Goal: Information Seeking & Learning: Learn about a topic

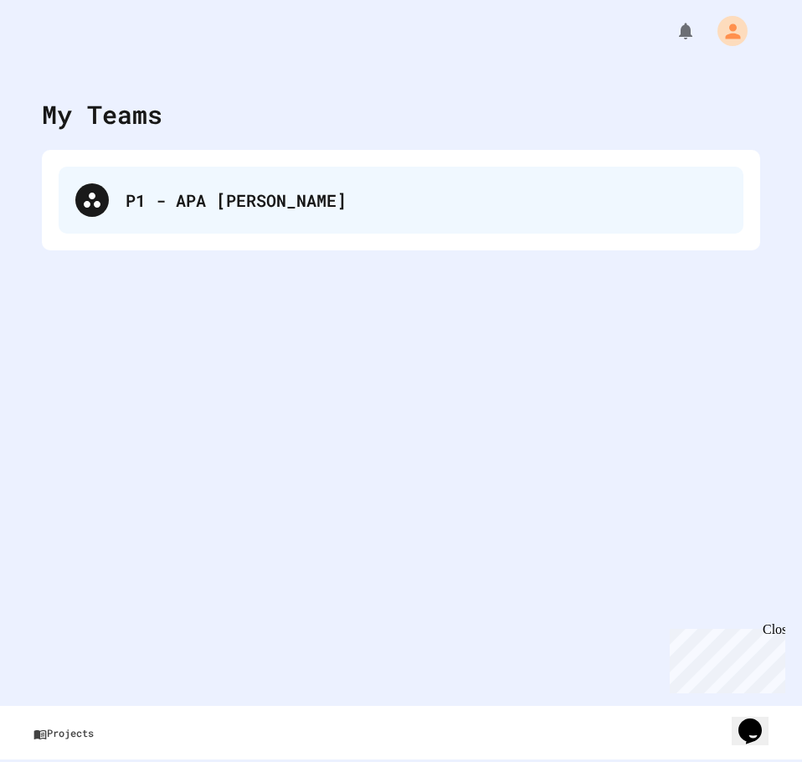
click at [211, 209] on div "P1 - APA [PERSON_NAME]" at bounding box center [426, 200] width 601 height 25
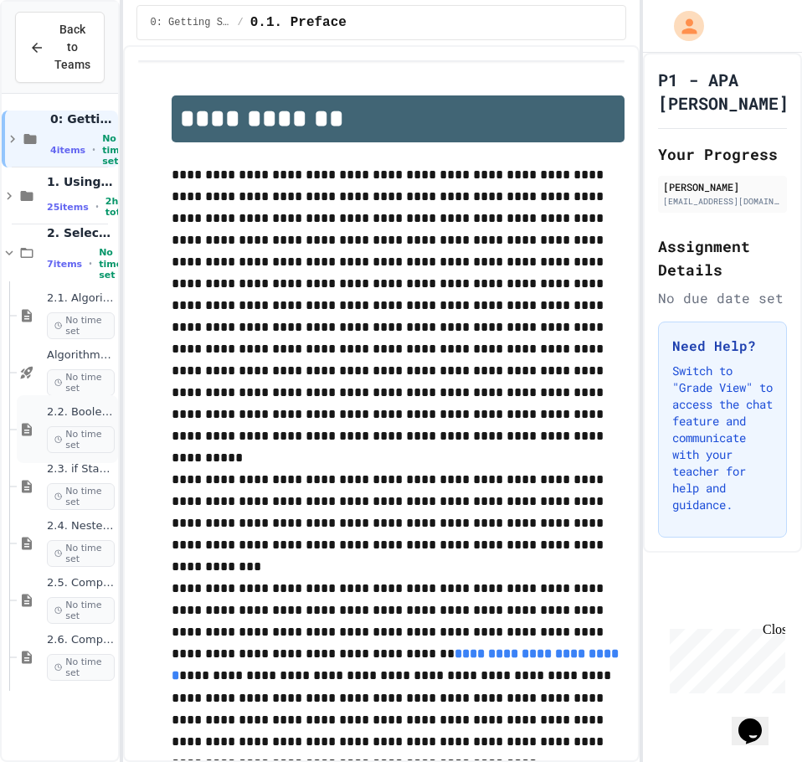
click at [59, 409] on span "2.2. Boolean Expressions" at bounding box center [81, 412] width 68 height 14
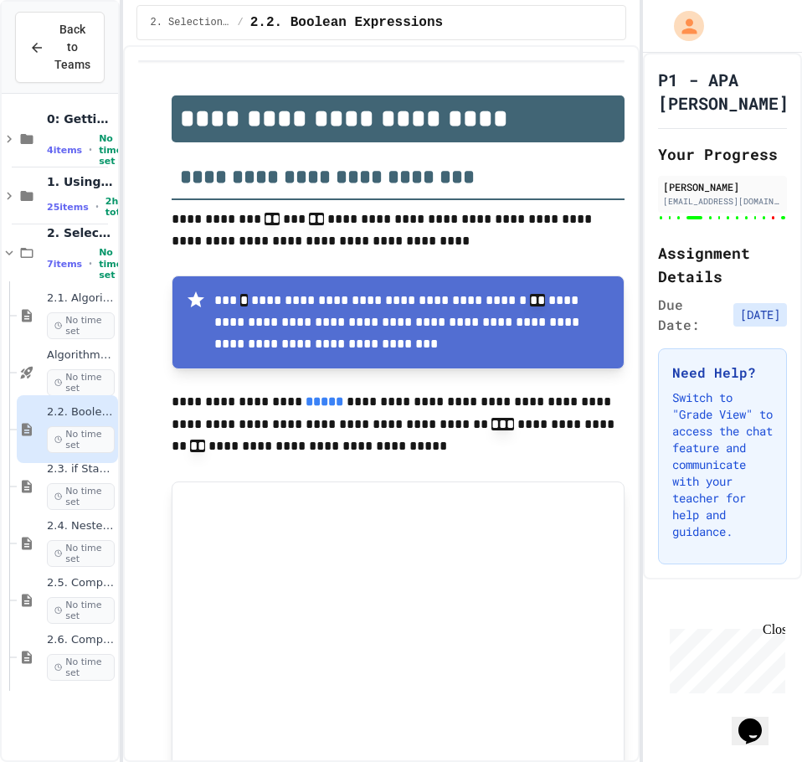
type input "*"
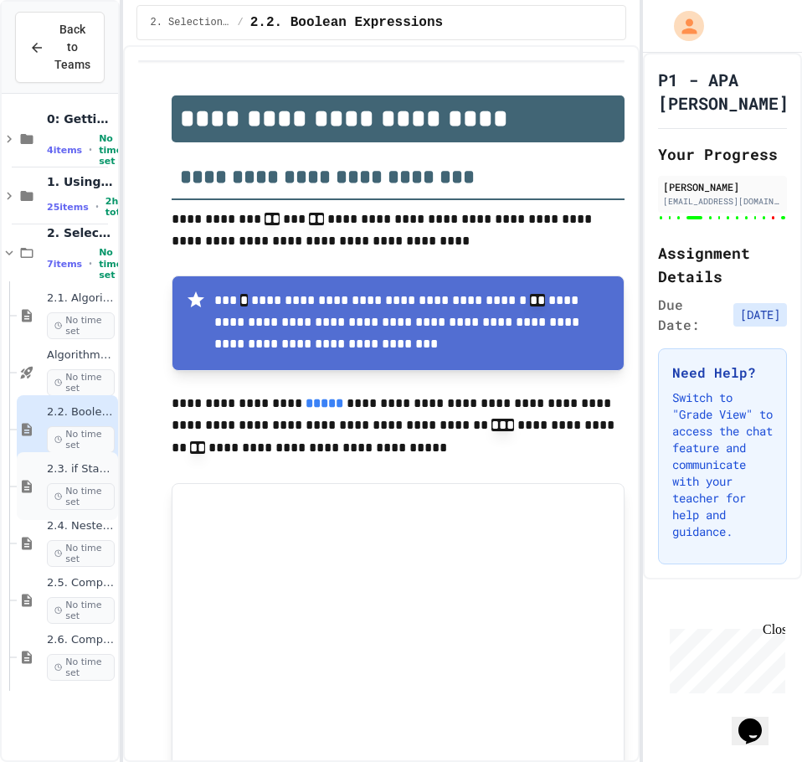
click at [23, 465] on div "2.3. if Statements No time set" at bounding box center [67, 486] width 101 height 68
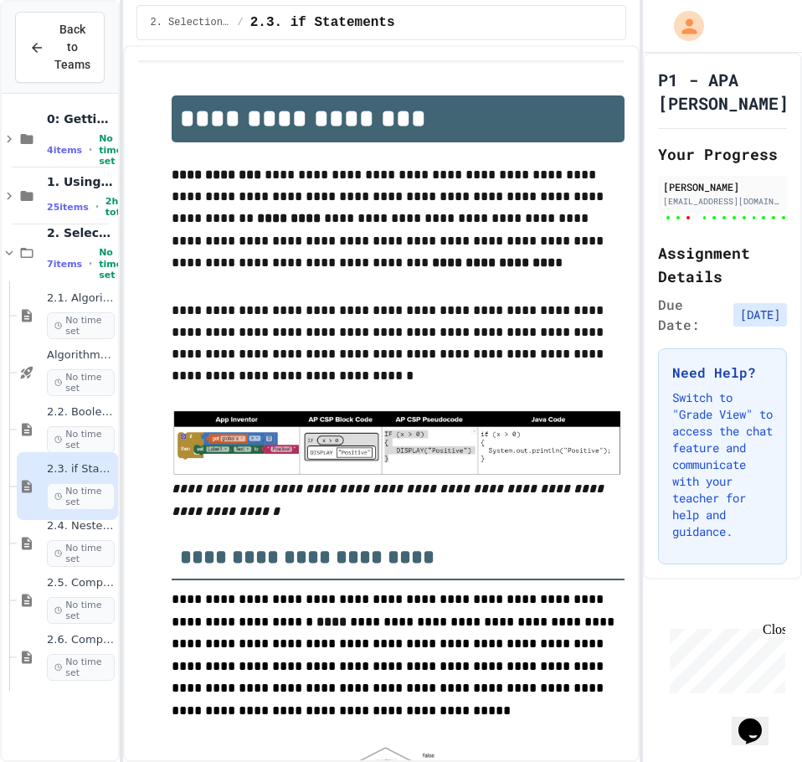
type input "**********"
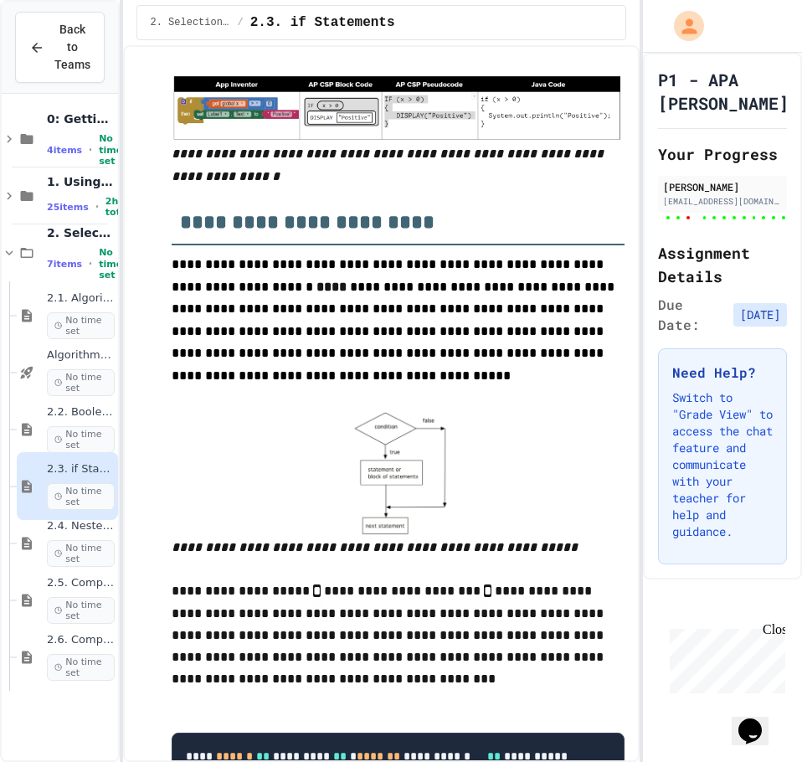
scroll to position [837, 0]
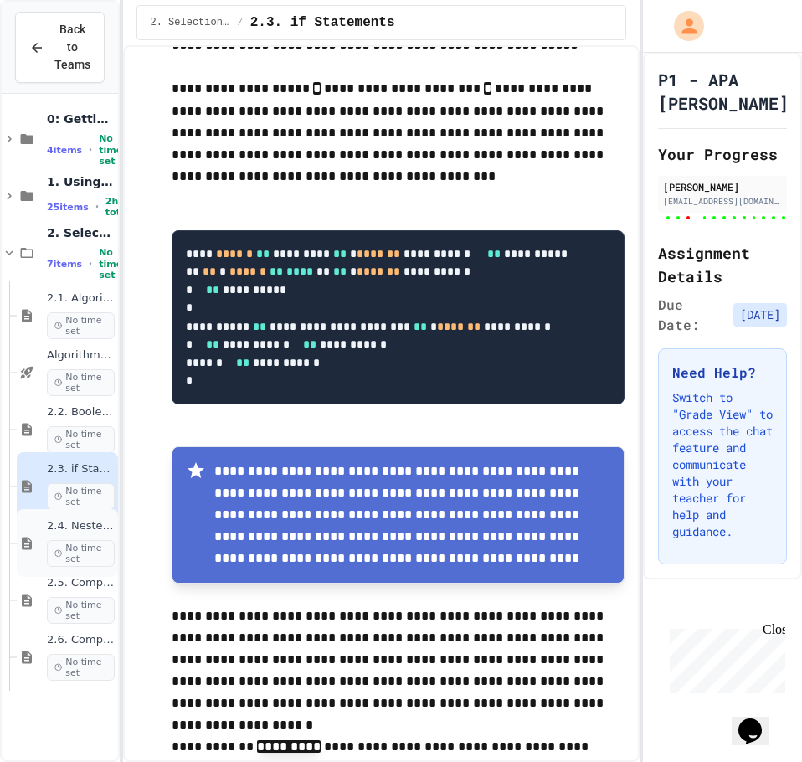
click at [36, 542] on icon at bounding box center [27, 543] width 20 height 15
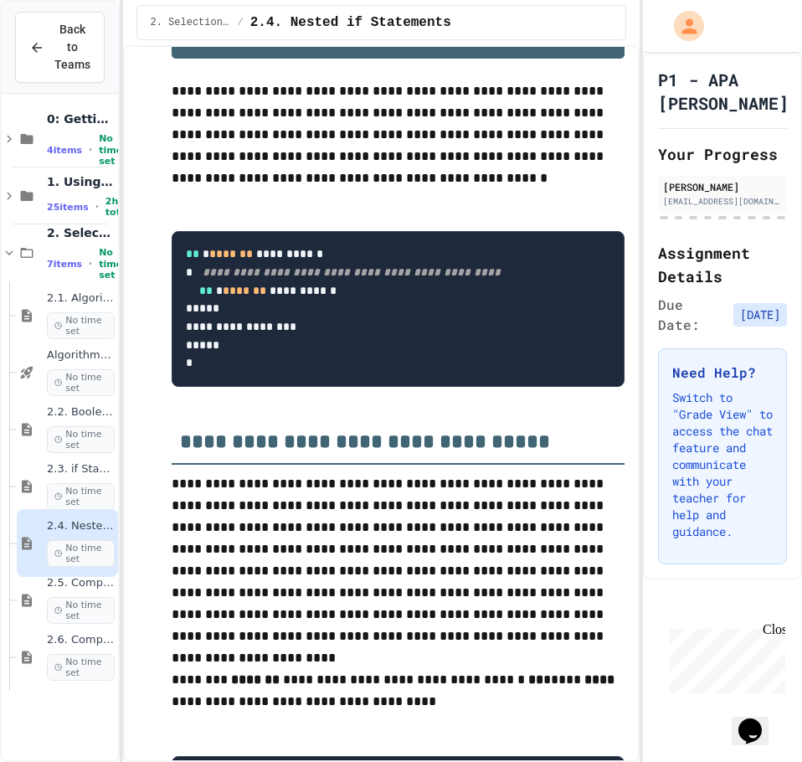
scroll to position [167, 0]
